Goal: Navigation & Orientation: Find specific page/section

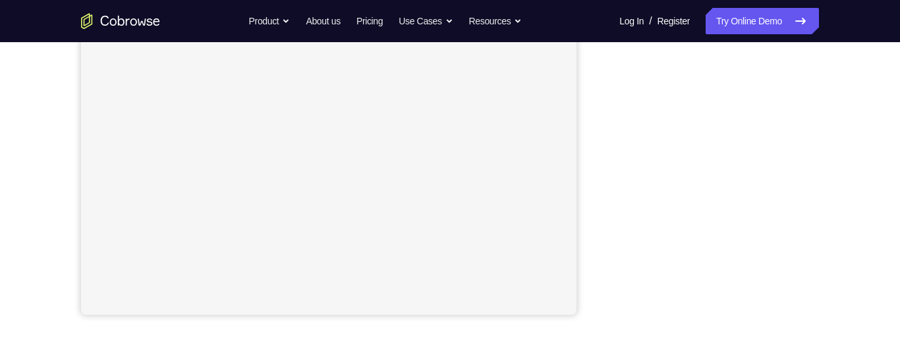
scroll to position [297, 0]
click at [829, 152] on div "Your Support Agent Your Customer Web iOS Android Next Steps We’d be happy to gi…" at bounding box center [450, 180] width 844 height 869
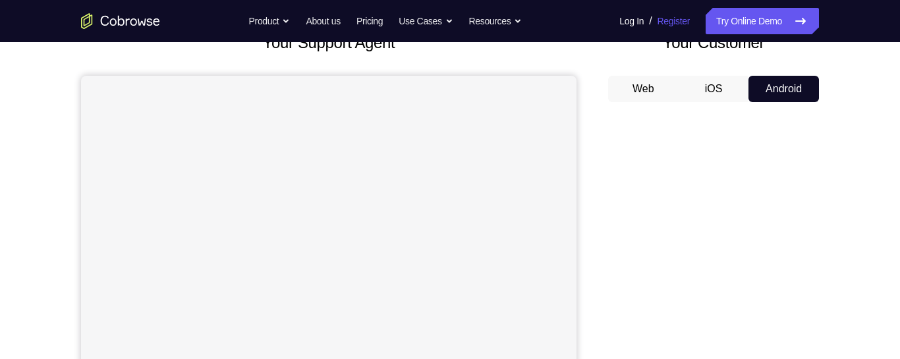
scroll to position [0, 0]
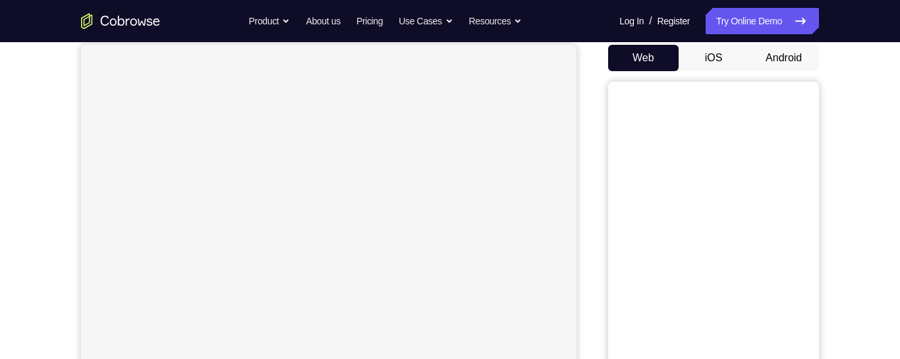
scroll to position [115, 0]
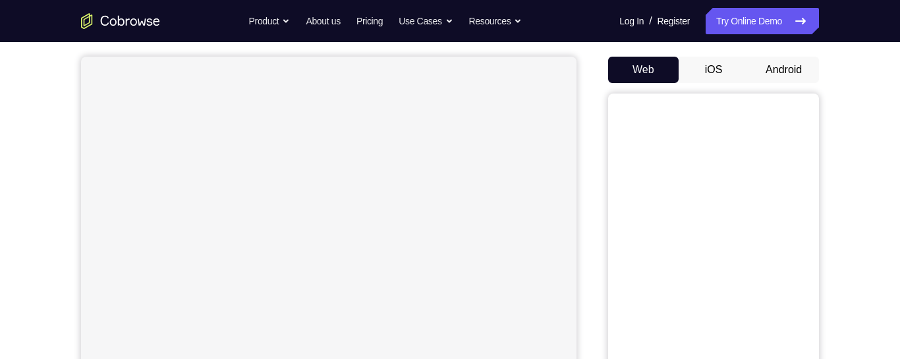
click at [793, 59] on button "Android" at bounding box center [784, 70] width 71 height 26
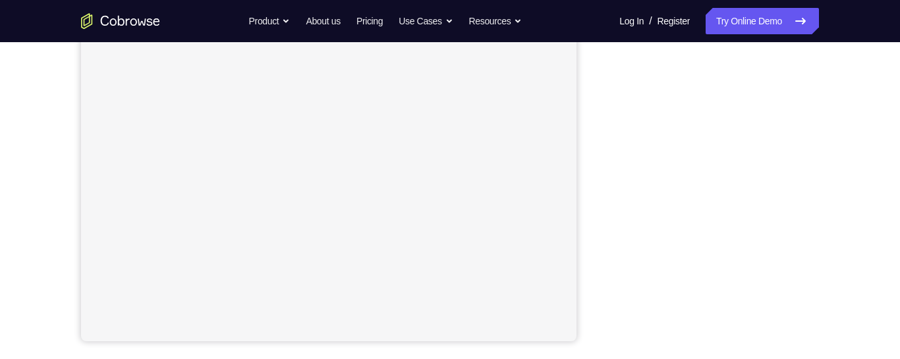
scroll to position [127, 0]
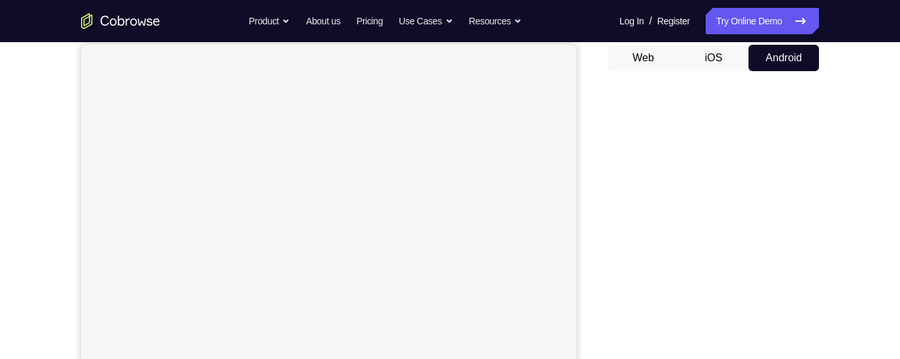
click at [596, 200] on div "Your Support Agent Your Customer Web iOS Android" at bounding box center [450, 243] width 738 height 487
